Goal: Navigation & Orientation: Find specific page/section

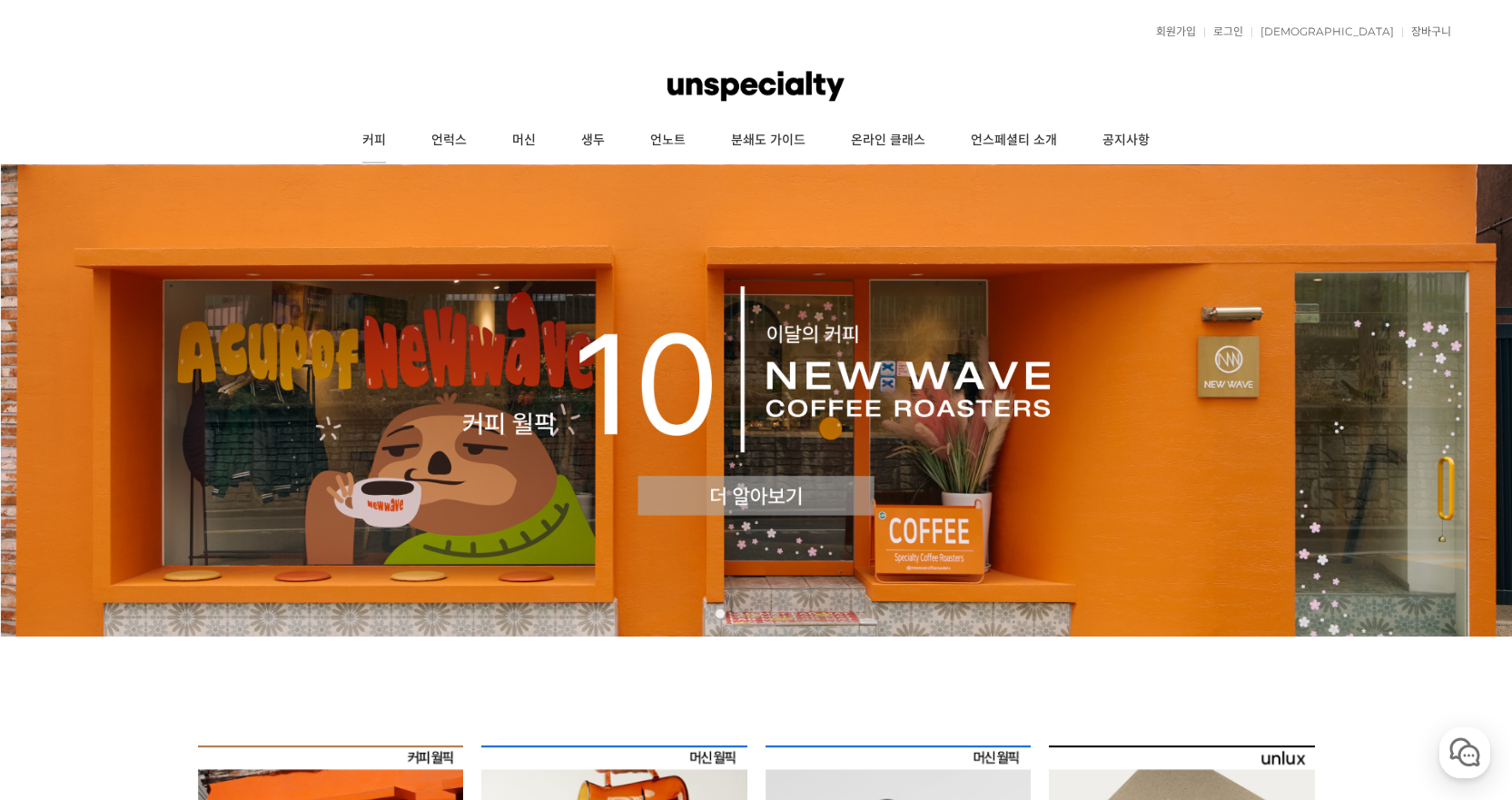
click at [377, 144] on link "커피" at bounding box center [374, 140] width 69 height 45
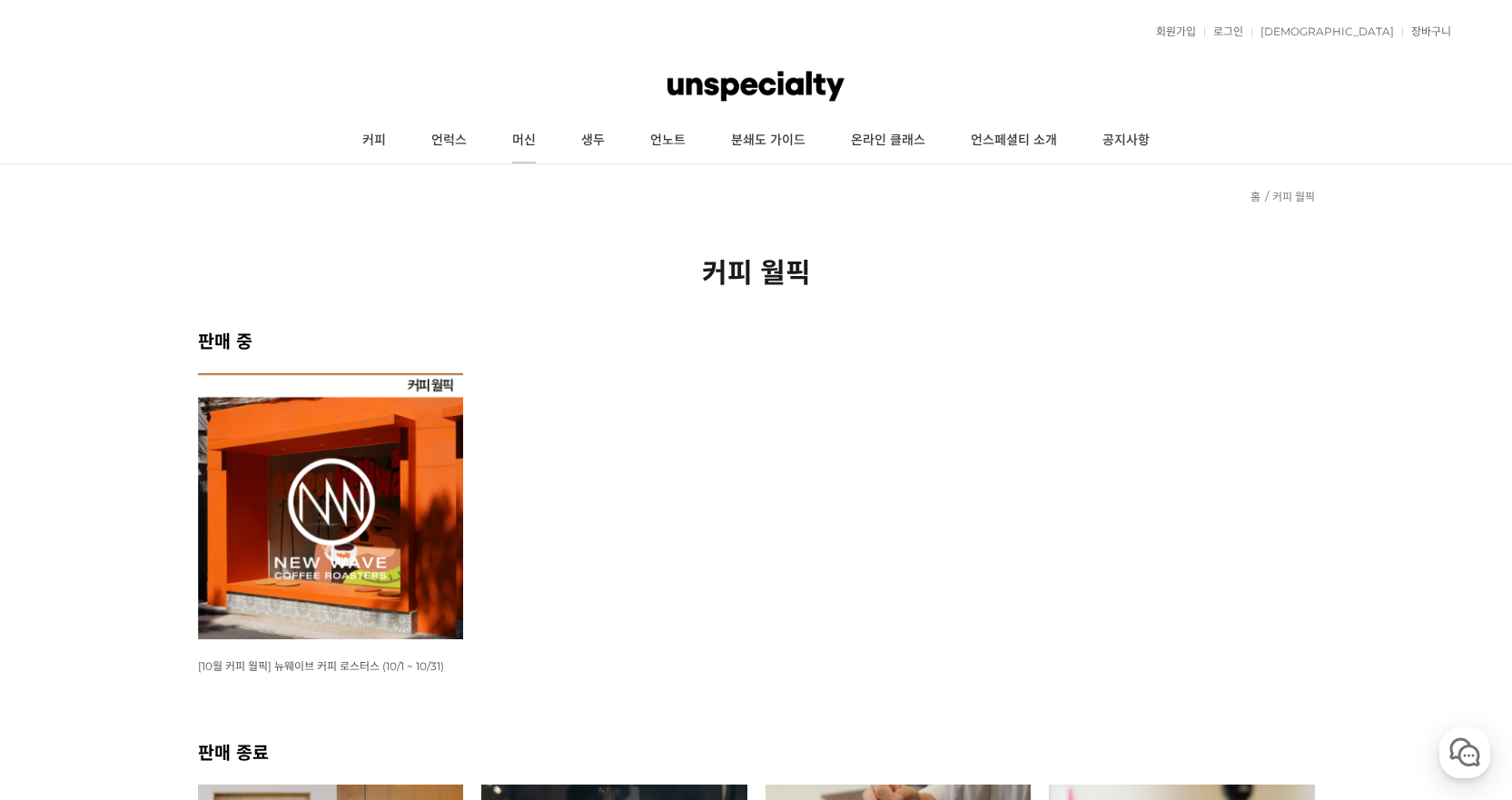
click at [516, 149] on link "머신" at bounding box center [524, 140] width 69 height 45
